Goal: Information Seeking & Learning: Learn about a topic

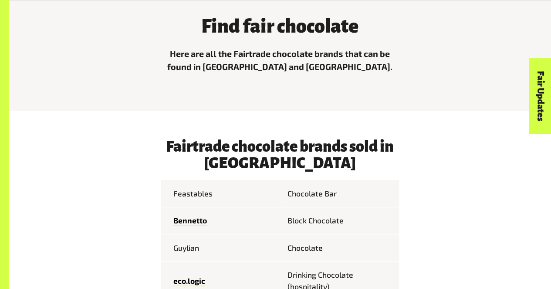
scroll to position [268, 0]
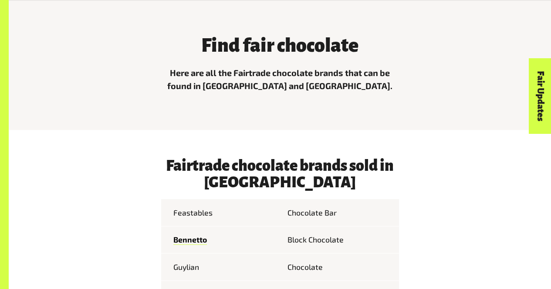
scroll to position [250, 0]
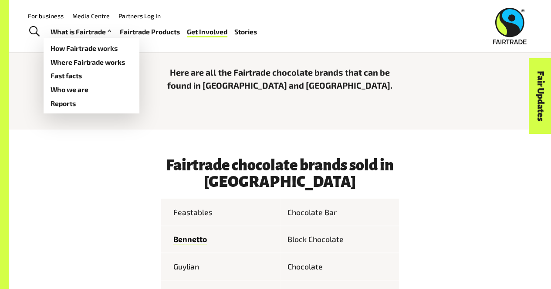
click at [76, 30] on link "What is Fairtrade" at bounding box center [81, 32] width 63 height 12
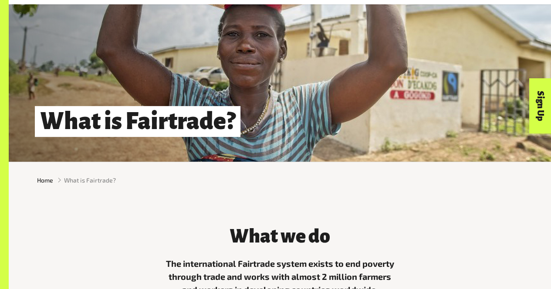
scroll to position [68, 0]
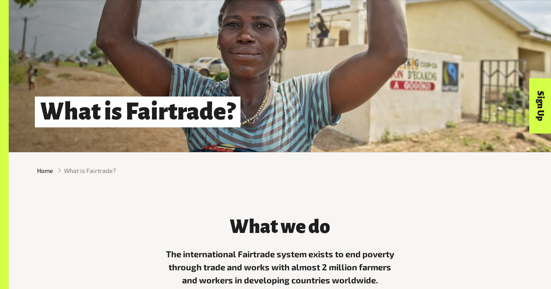
click at [81, 175] on span "What is Fairtrade?" at bounding box center [90, 170] width 52 height 9
click at [41, 173] on span "Home" at bounding box center [45, 170] width 16 height 9
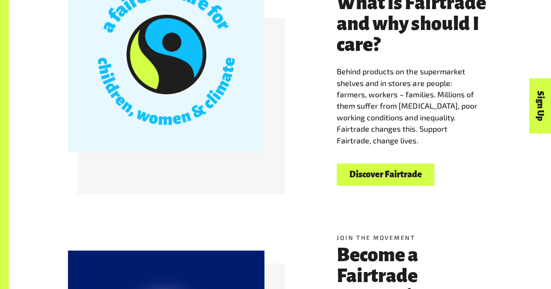
scroll to position [268, 0]
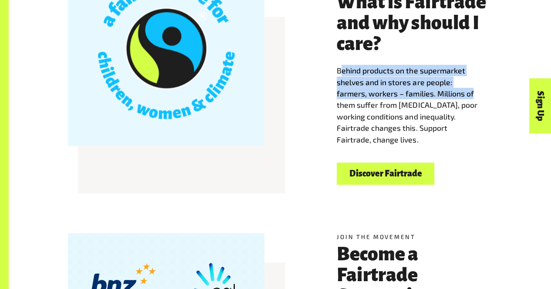
drag, startPoint x: 339, startPoint y: 74, endPoint x: 477, endPoint y: 99, distance: 140.3
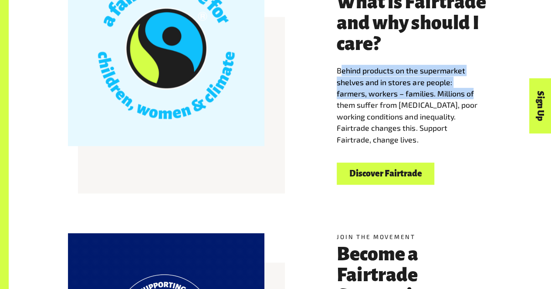
click at [477, 99] on p "Behind products on the supermarket shelves and in stores are people: farmers, w…" at bounding box center [413, 105] width 155 height 81
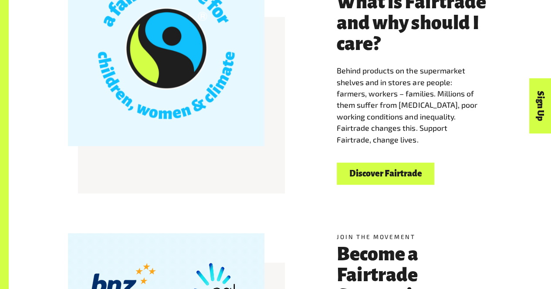
click at [453, 103] on span "Behind products on the supermarket shelves and in stores are people: farmers, w…" at bounding box center [406, 105] width 140 height 78
click at [372, 175] on link "Discover Fairtrade" at bounding box center [385, 174] width 98 height 22
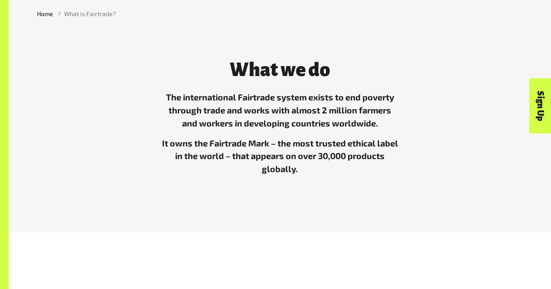
scroll to position [225, 0]
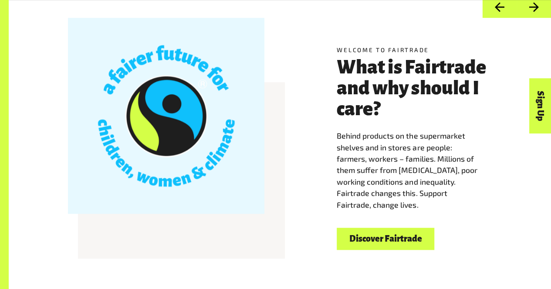
scroll to position [203, 0]
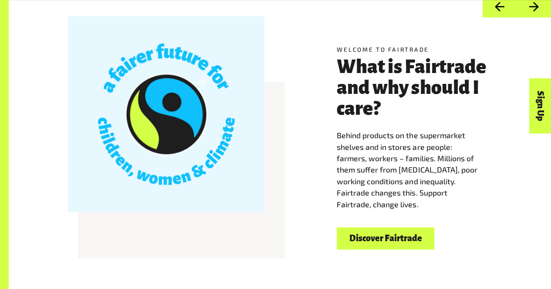
click at [387, 236] on link "Discover Fairtrade" at bounding box center [385, 239] width 98 height 22
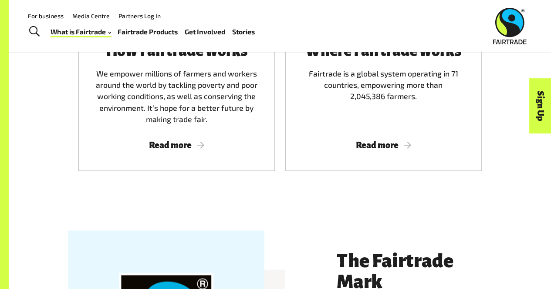
scroll to position [592, 0]
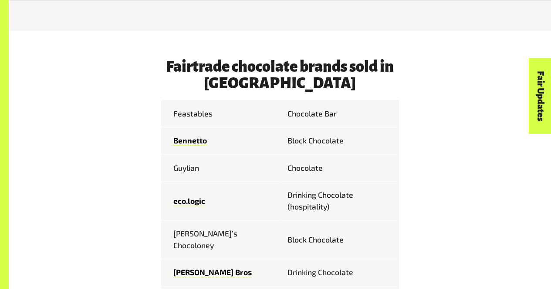
scroll to position [349, 0]
